Goal: Use online tool/utility: Use online tool/utility

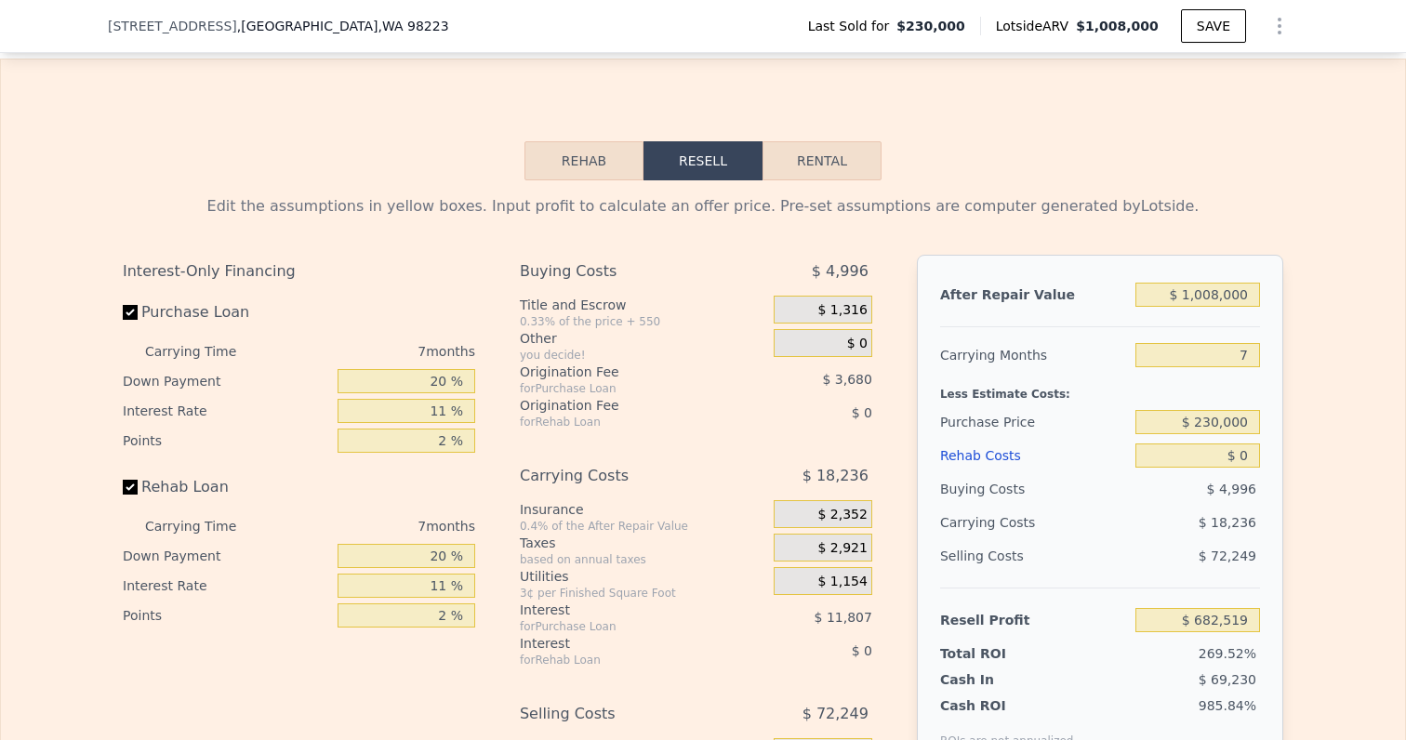
scroll to position [2536, 0]
type input "1 %"
type input "$ 693,257"
drag, startPoint x: 433, startPoint y: 406, endPoint x: 510, endPoint y: 406, distance: 76.3
click at [510, 406] on div "Interest-Only Financing Purchase Loan Carrying Time 7 months Down Payment 20 % …" at bounding box center [703, 562] width 1161 height 618
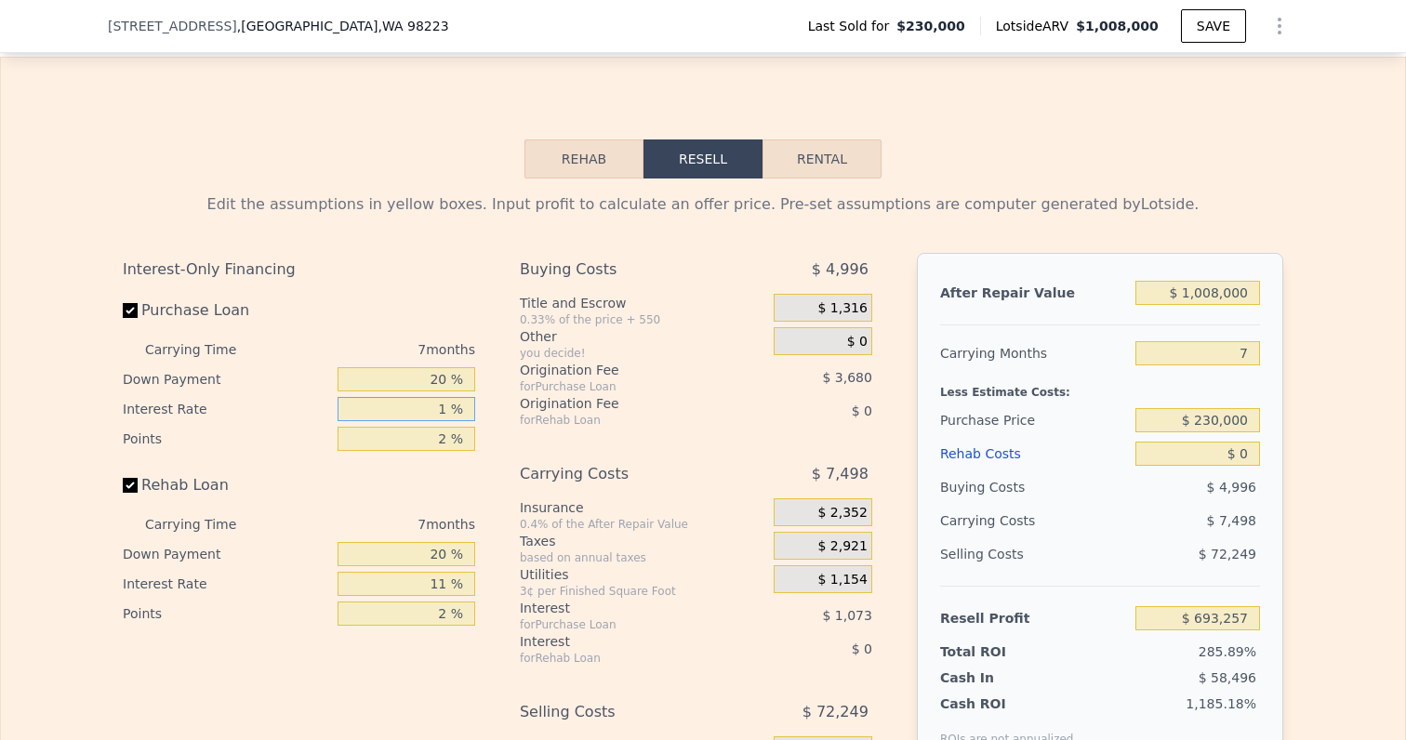
type input "12 %"
type input "$ 681,448"
type input "12 %"
drag, startPoint x: 432, startPoint y: 443, endPoint x: 519, endPoint y: 443, distance: 87.4
click at [519, 443] on div "Interest-Only Financing Purchase Loan Carrying Time 7 months Down Payment 20 % …" at bounding box center [703, 562] width 1161 height 618
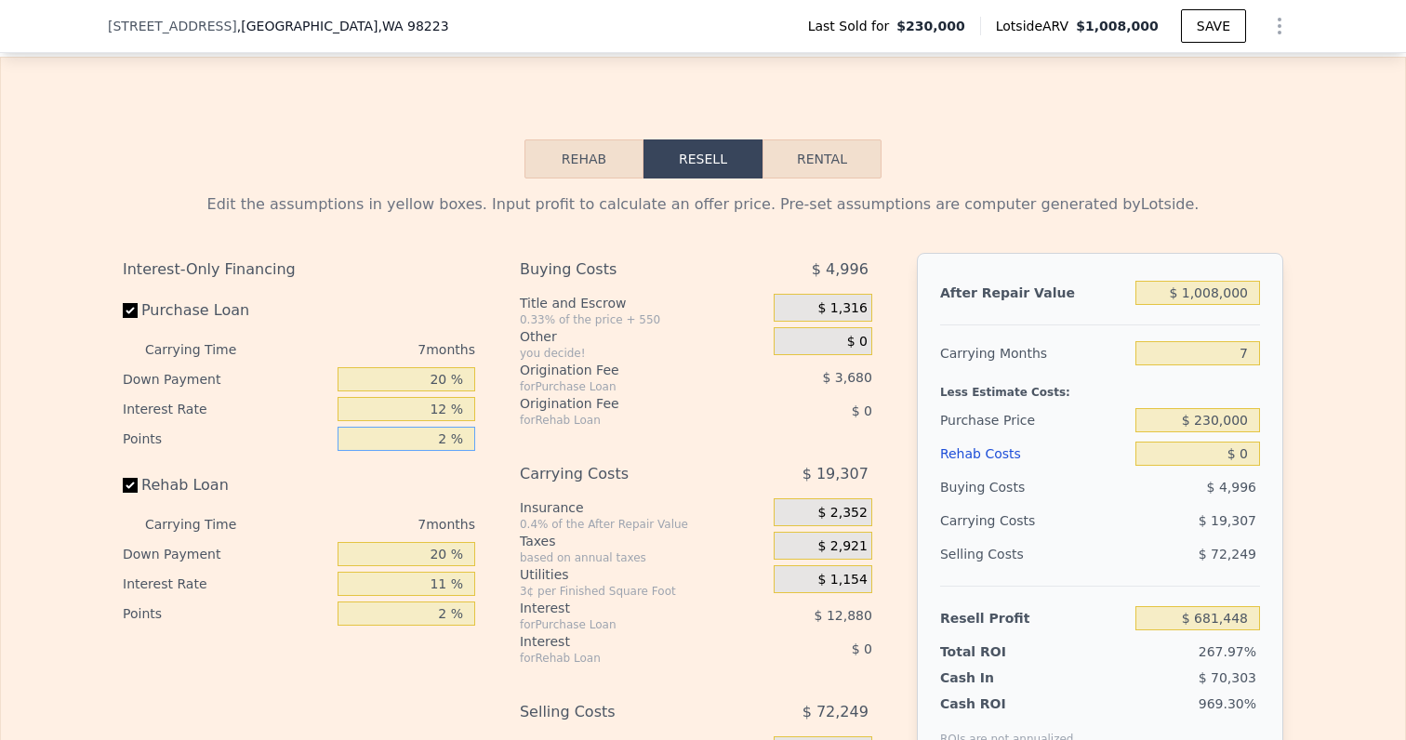
type input "1 %"
type input "$ 683,288"
type input "1.8 %"
type input "$ 681,816"
type input "1.85 %"
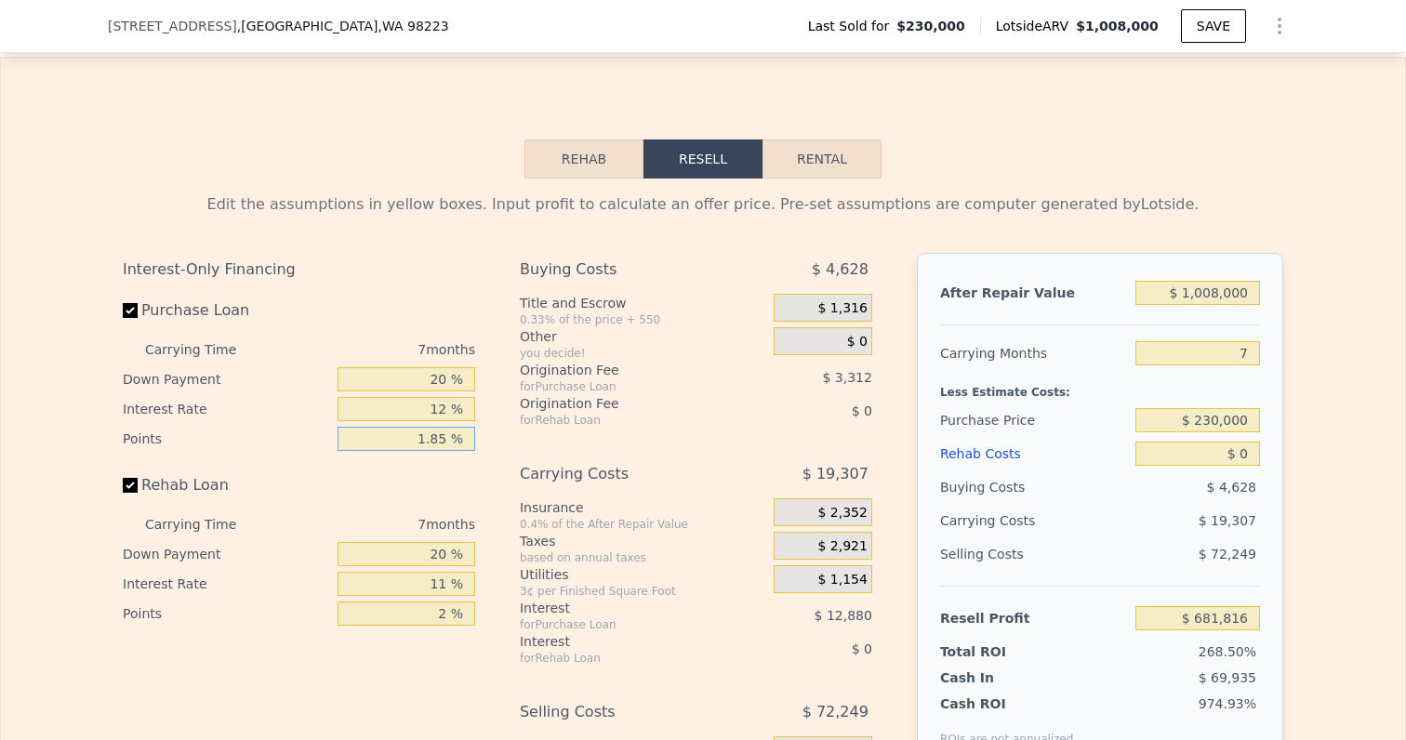
type input "$ 681,724"
type input "1.8 %"
type input "$ 681,816"
type input "1. %"
type input "$ 683,288"
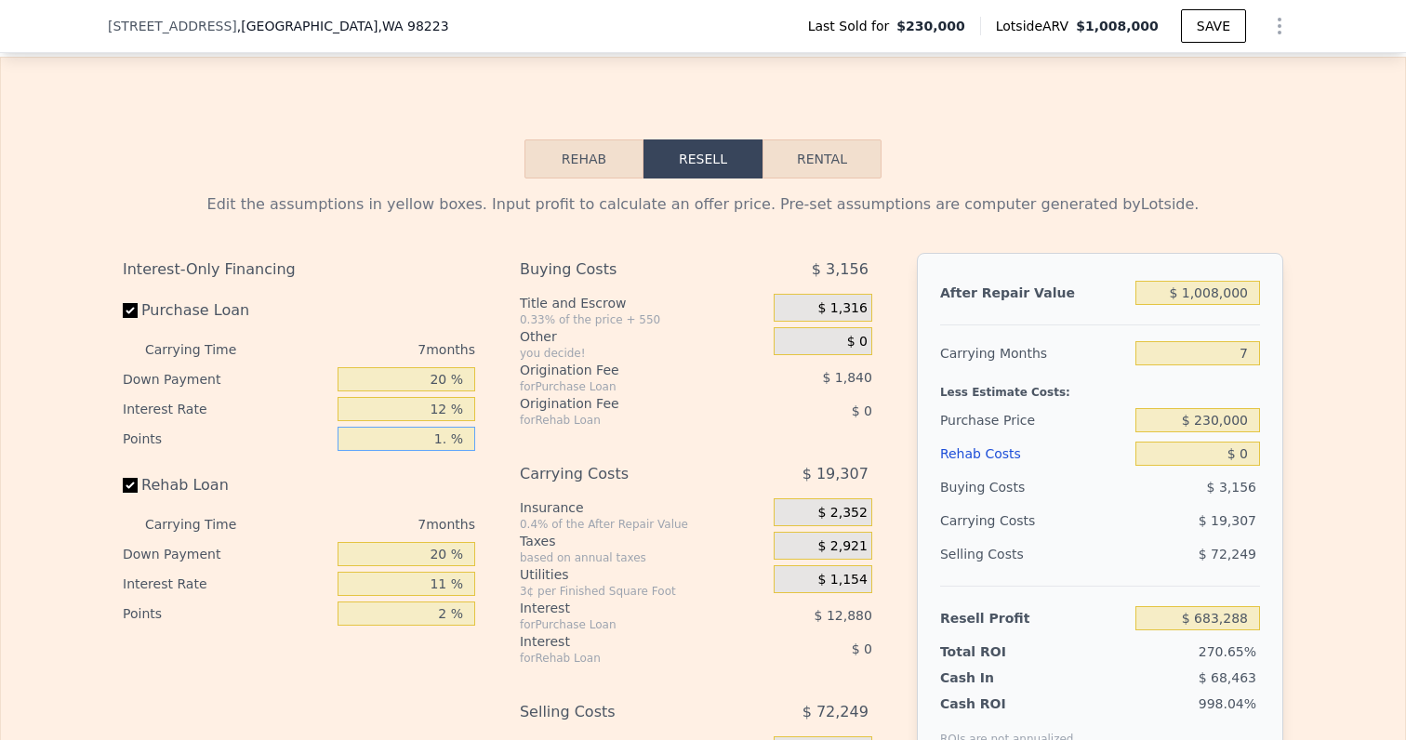
type input "1.7 %"
type input "$ 682,000"
type input "1.75 %"
type input "$ 681,908"
type input "1.75 %"
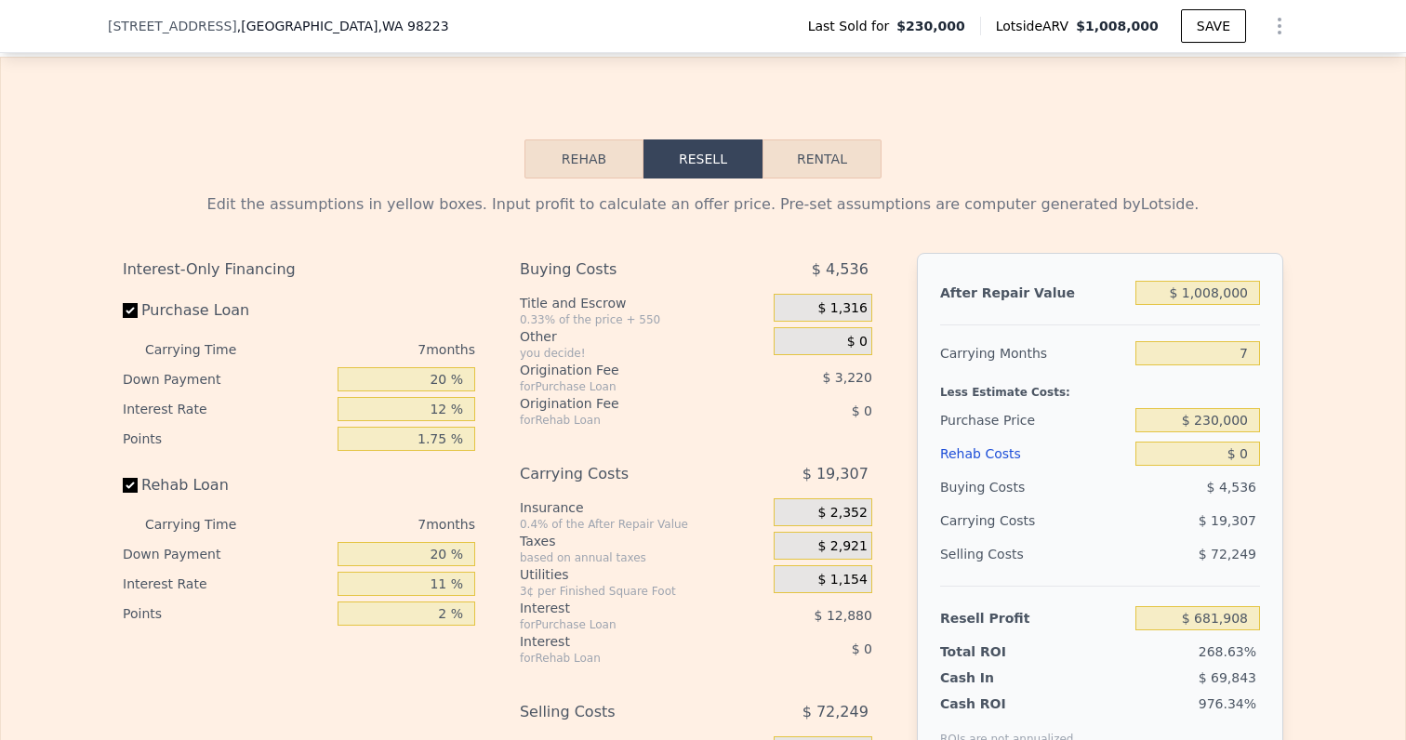
click at [134, 491] on input "Rehab Loan" at bounding box center [130, 485] width 15 height 15
checkbox input "false"
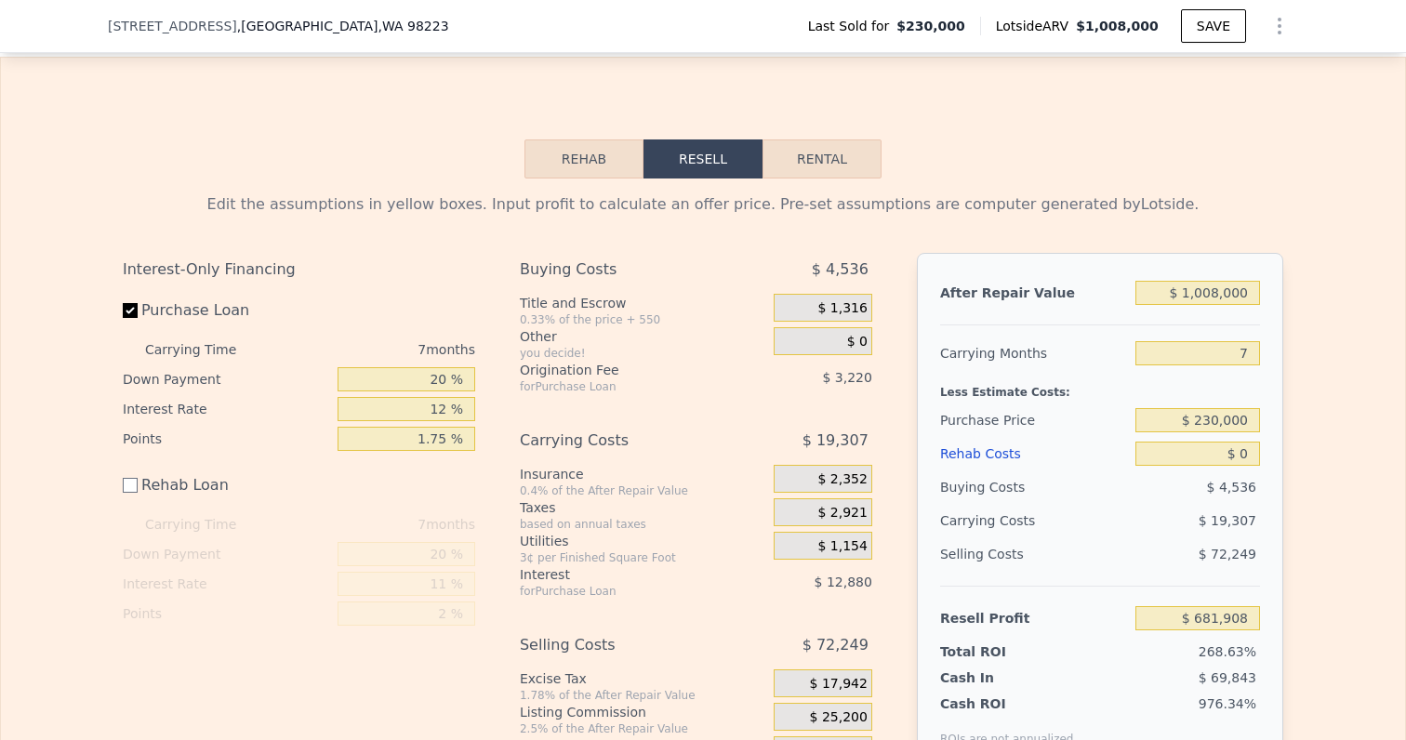
scroll to position [2596, 0]
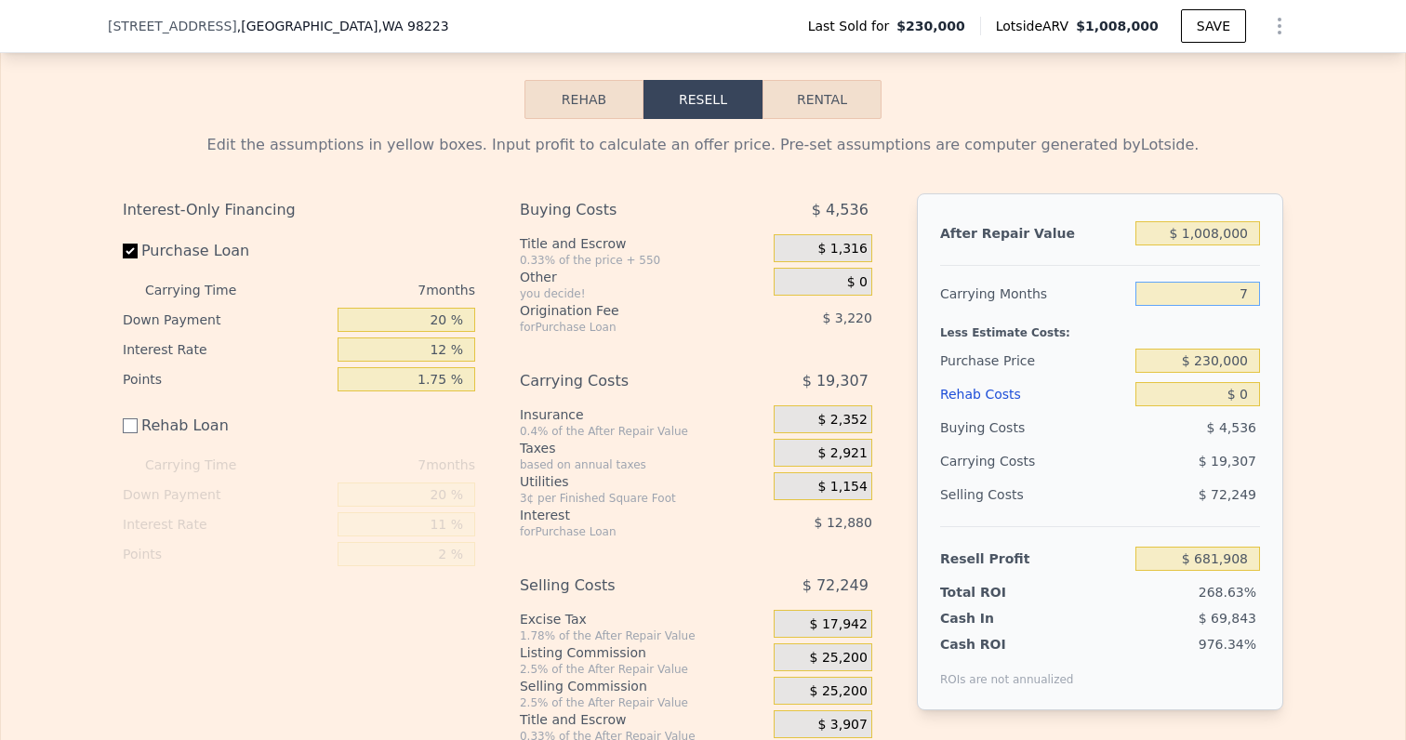
drag, startPoint x: 1228, startPoint y: 291, endPoint x: 1333, endPoint y: 291, distance: 105.1
click at [1333, 291] on div "Edit the assumptions in yellow boxes. Input profit to calculate an offer price.…" at bounding box center [703, 431] width 1404 height 625
type input "5"
type input "$ 687,425"
type input "5"
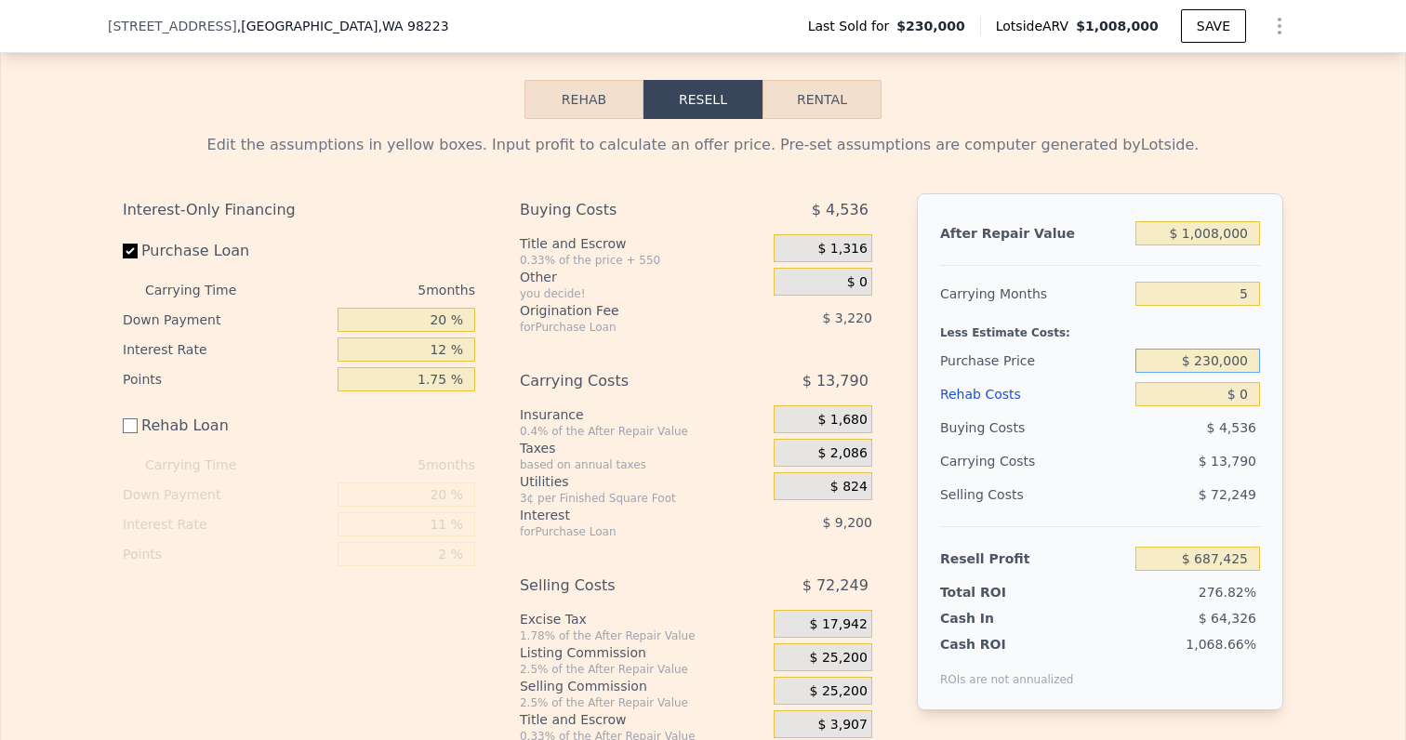
drag, startPoint x: 1198, startPoint y: 359, endPoint x: 1337, endPoint y: 358, distance: 139.5
click at [1337, 358] on div "Edit the assumptions in yellow boxes. Input profit to calculate an offer price.…" at bounding box center [703, 431] width 1404 height 625
type input "$ 555,000"
type input "$ 343,793"
click at [1318, 411] on div "Edit the assumptions in yellow boxes. Input profit to calculate an offer price.…" at bounding box center [703, 431] width 1404 height 625
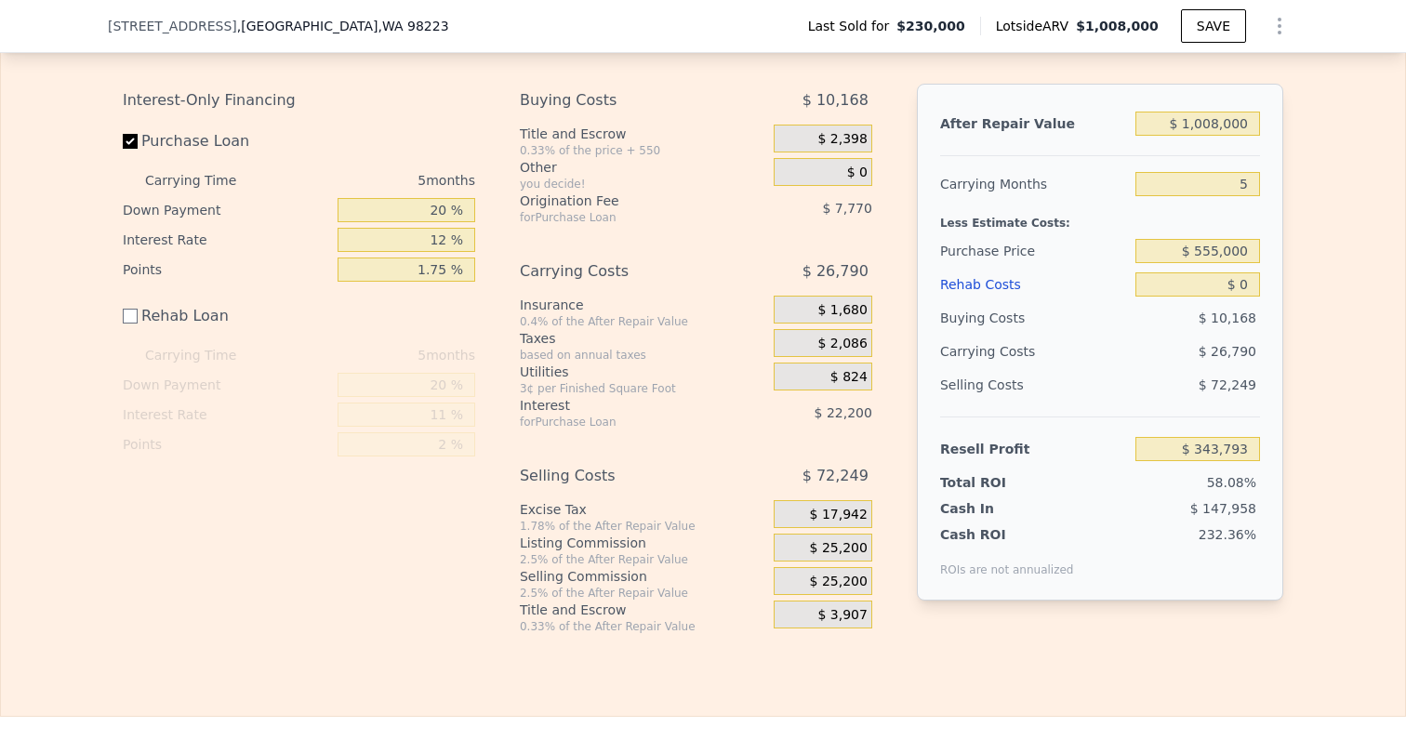
scroll to position [2700, 0]
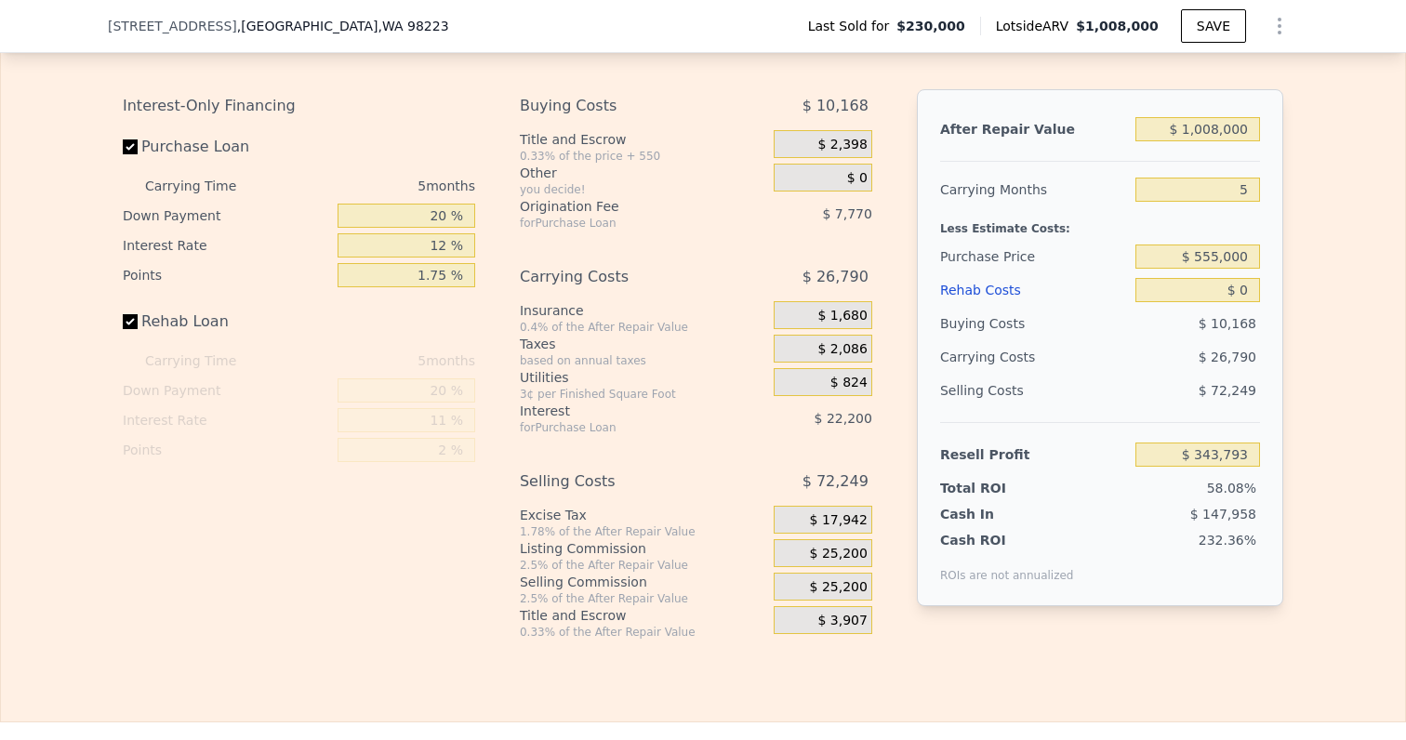
checkbox input "true"
type input "7"
type input "$ 682,519"
